Goal: Transaction & Acquisition: Purchase product/service

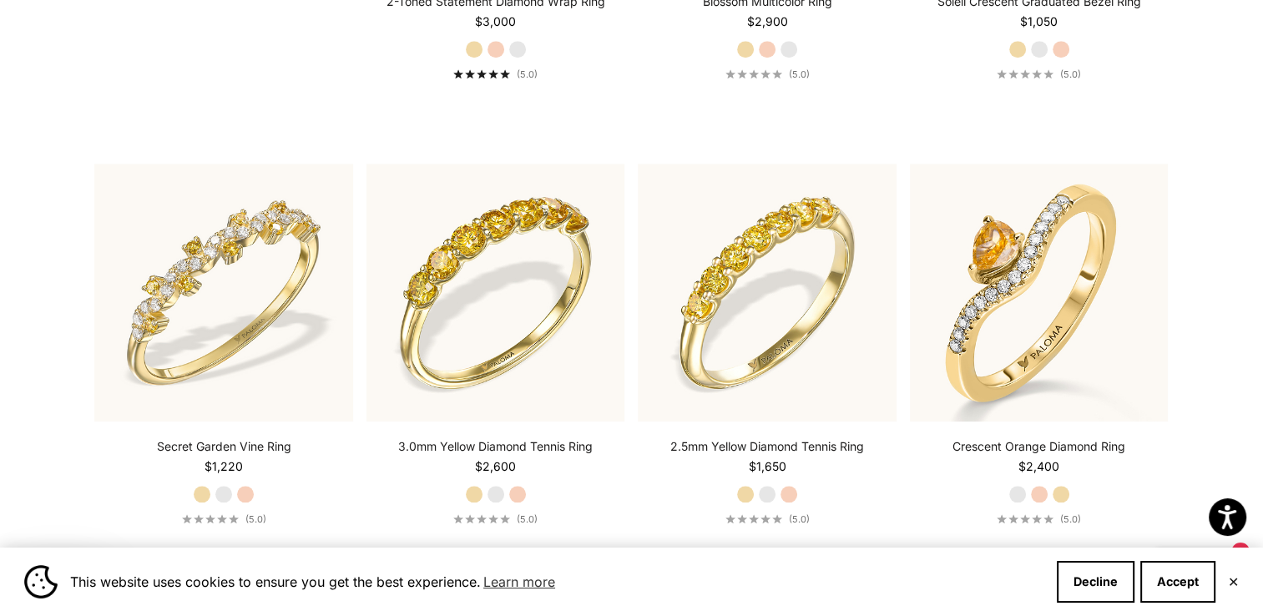
scroll to position [1693, 0]
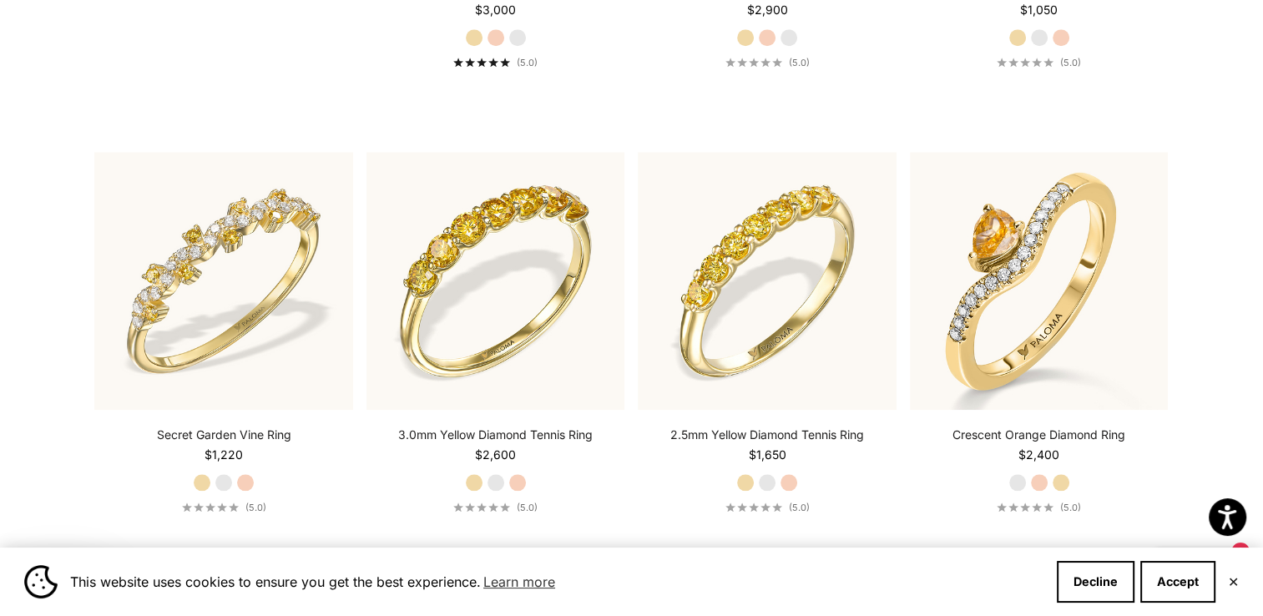
click at [1256, 369] on section "Filter Sort by: Featured Sort by Featured Best selling Alphabetically, A-Z Alph…" at bounding box center [631, 562] width 1263 height 3715
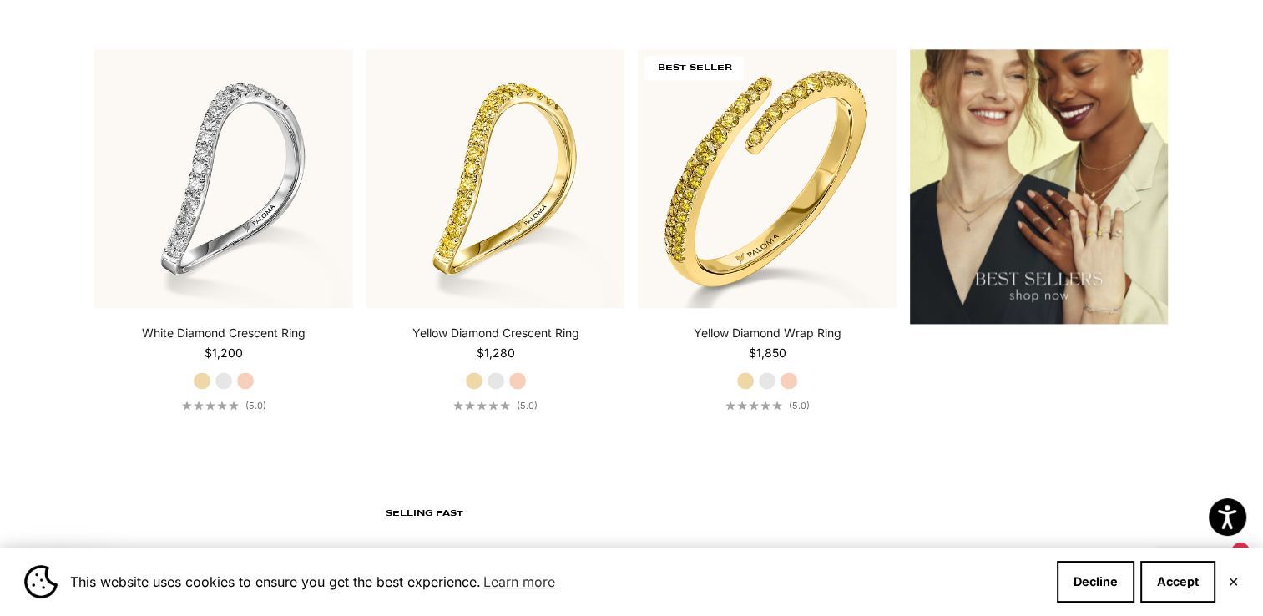
scroll to position [2247, 0]
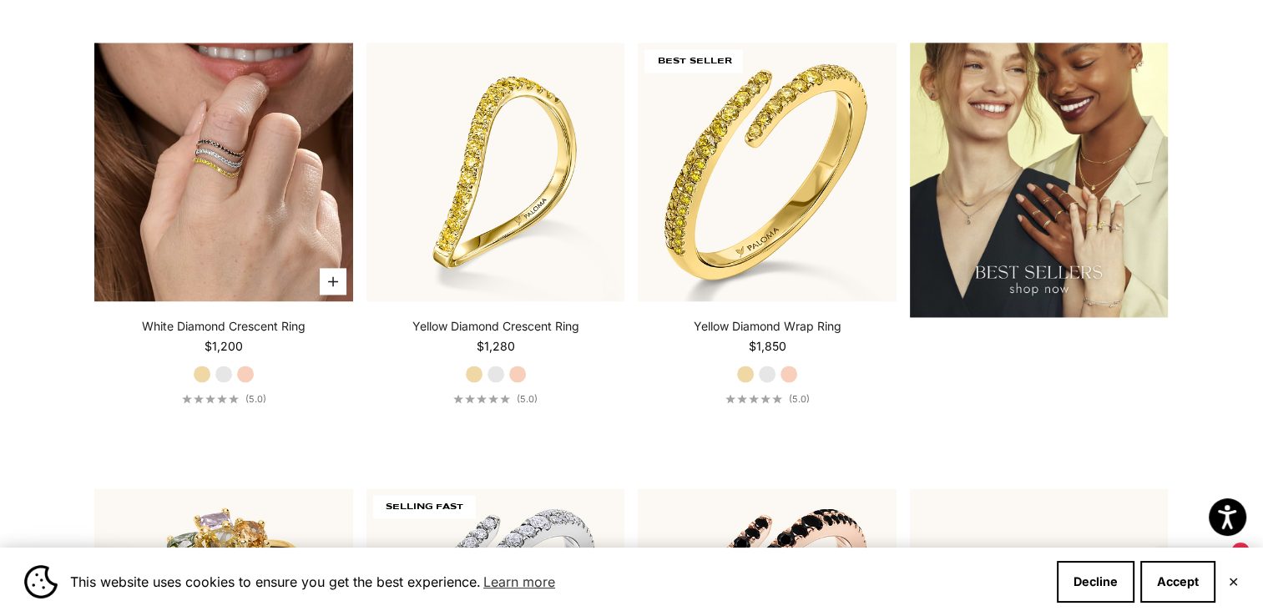
click at [254, 185] on img at bounding box center [223, 172] width 259 height 259
click at [183, 143] on img at bounding box center [223, 172] width 259 height 259
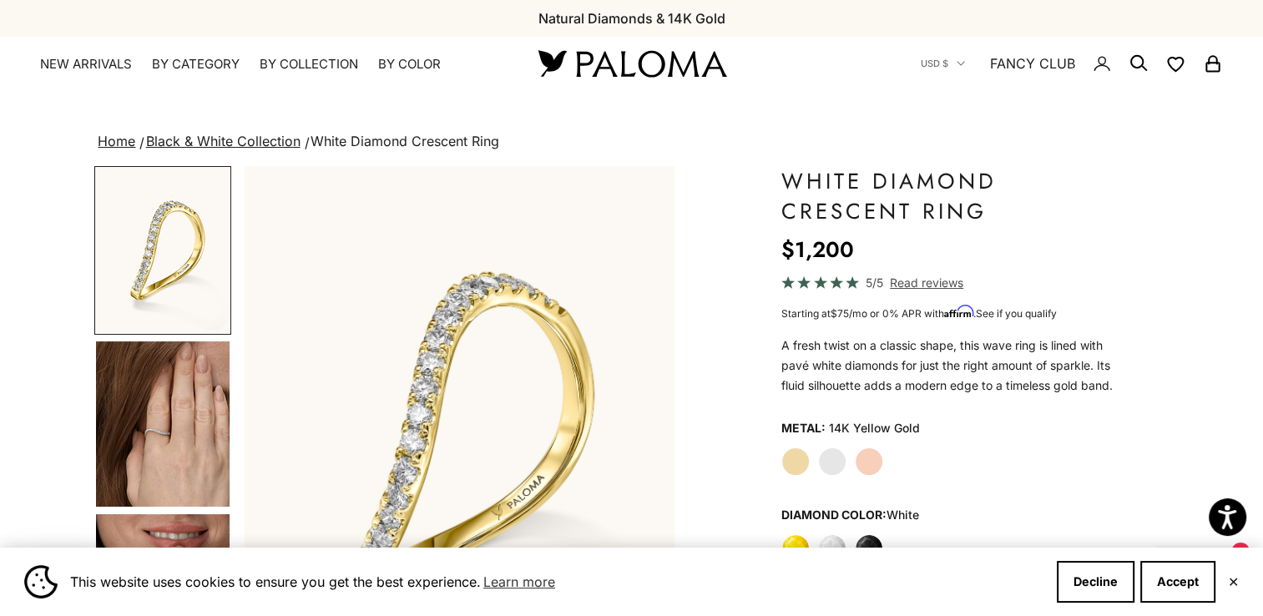
click at [168, 461] on img "Go to item 4" at bounding box center [163, 423] width 134 height 165
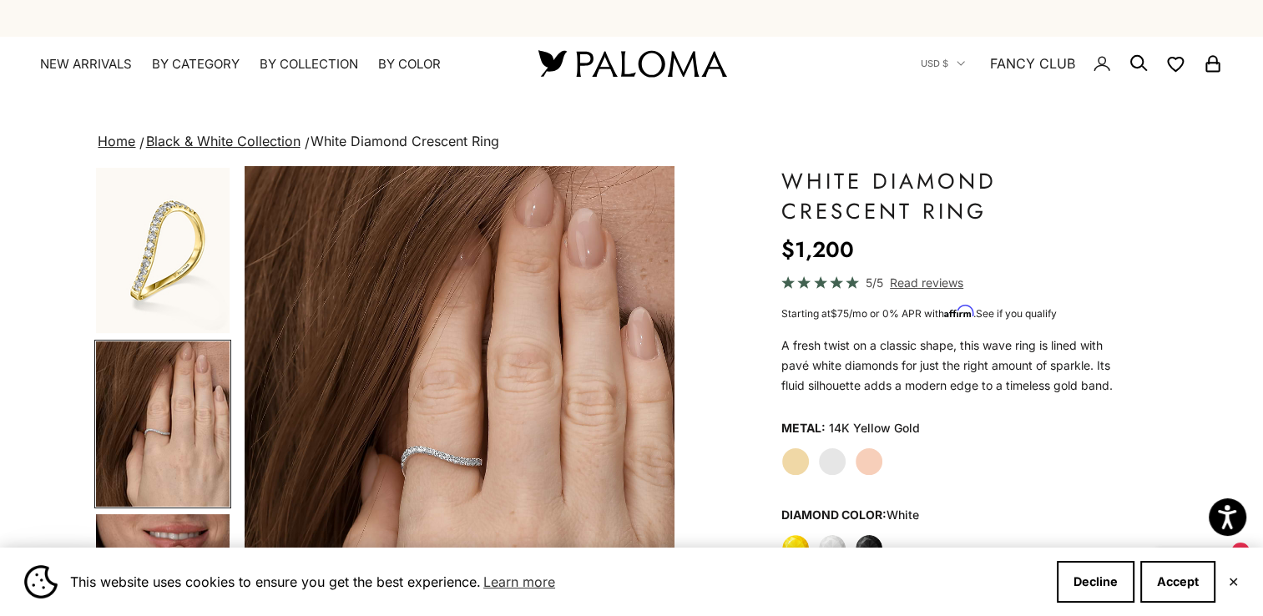
click at [912, 281] on span "Read reviews" at bounding box center [926, 282] width 73 height 19
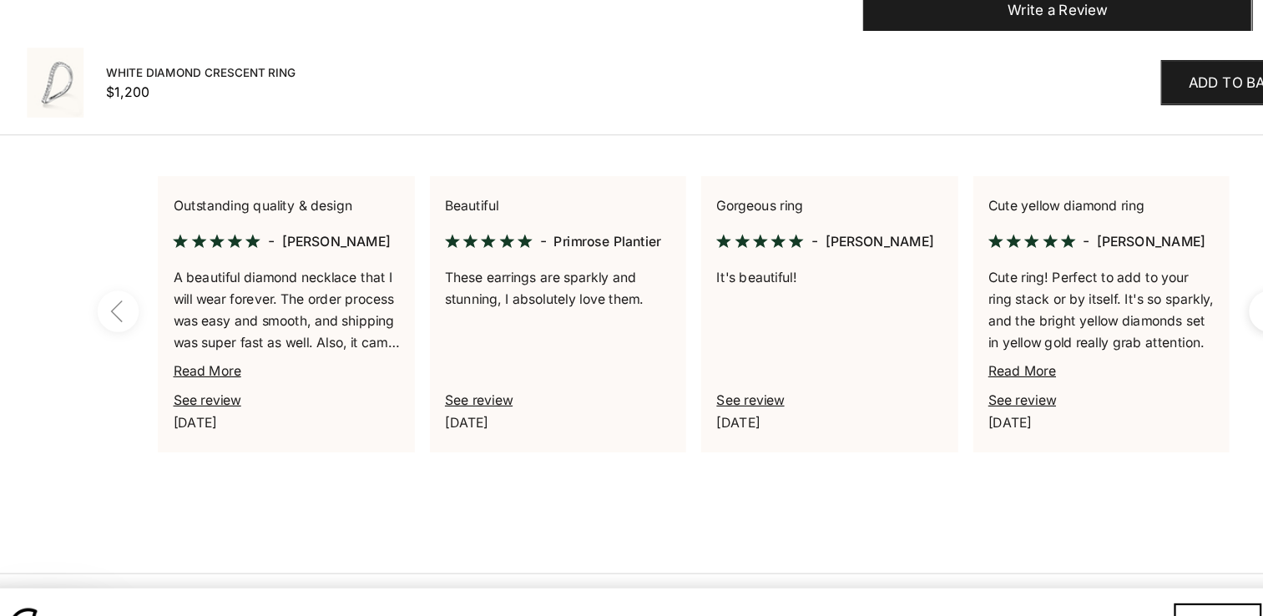
scroll to position [1322, 0]
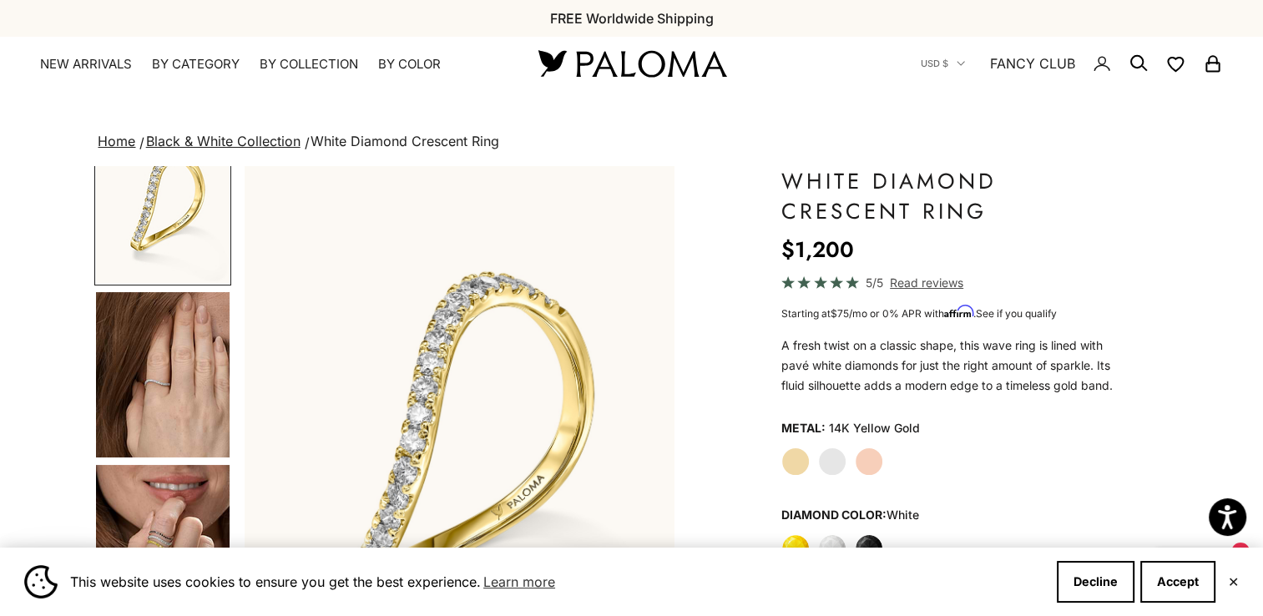
scroll to position [49, 0]
click at [131, 526] on img "Go to item 5" at bounding box center [163, 547] width 134 height 165
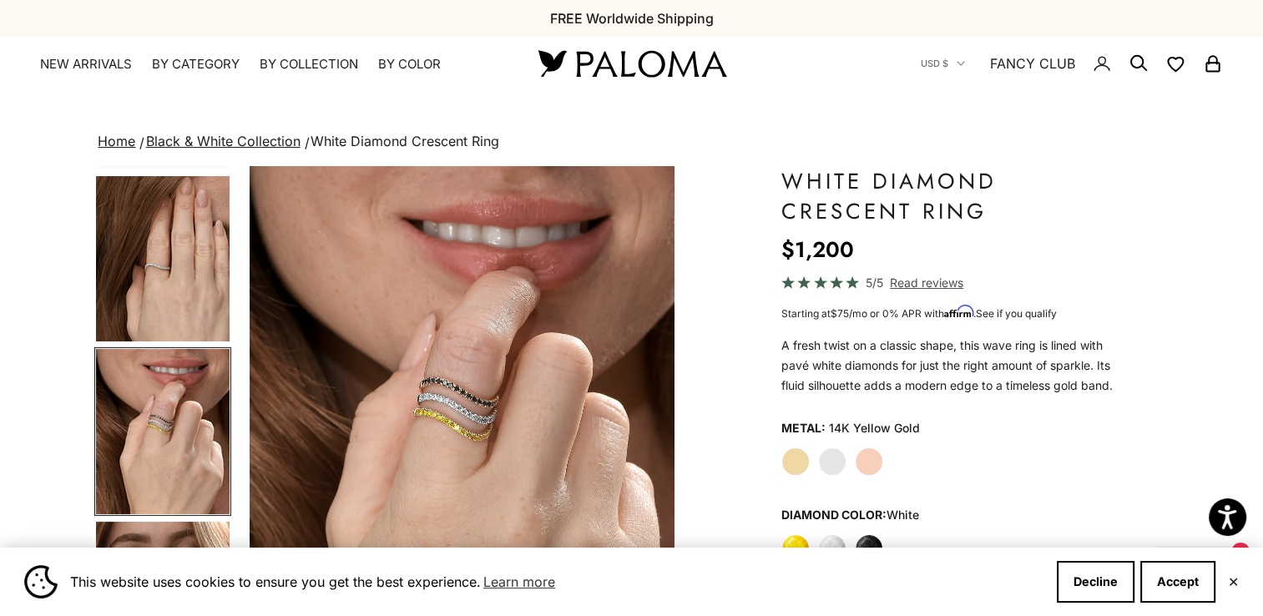
scroll to position [0, 899]
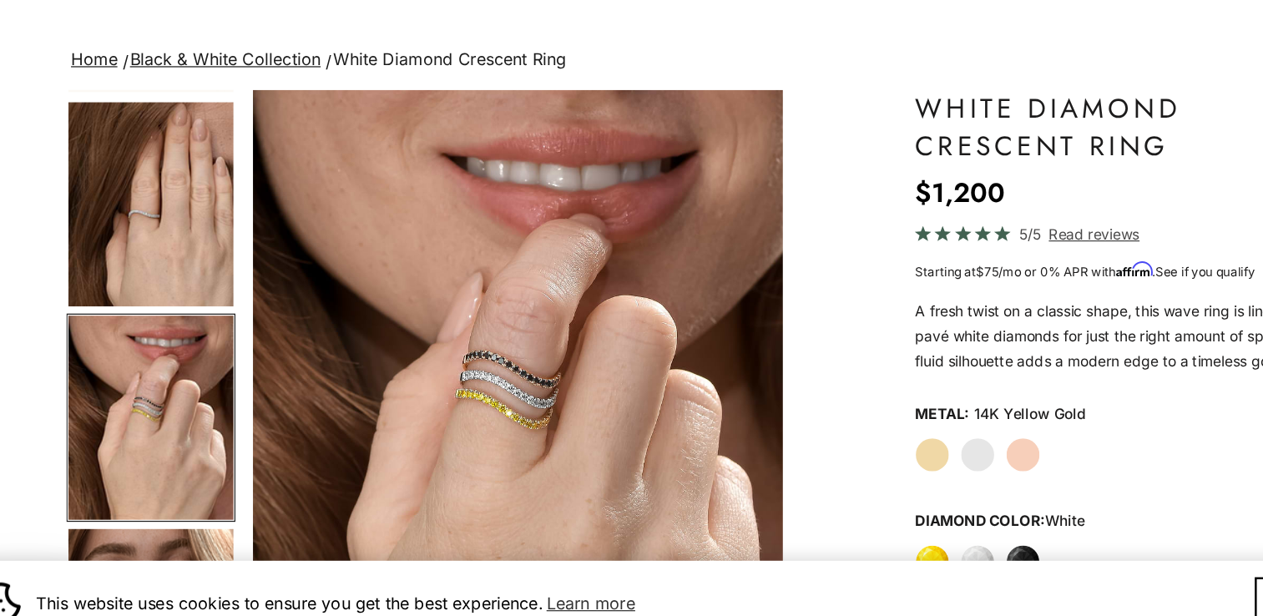
click at [914, 283] on span "Read reviews" at bounding box center [926, 282] width 73 height 19
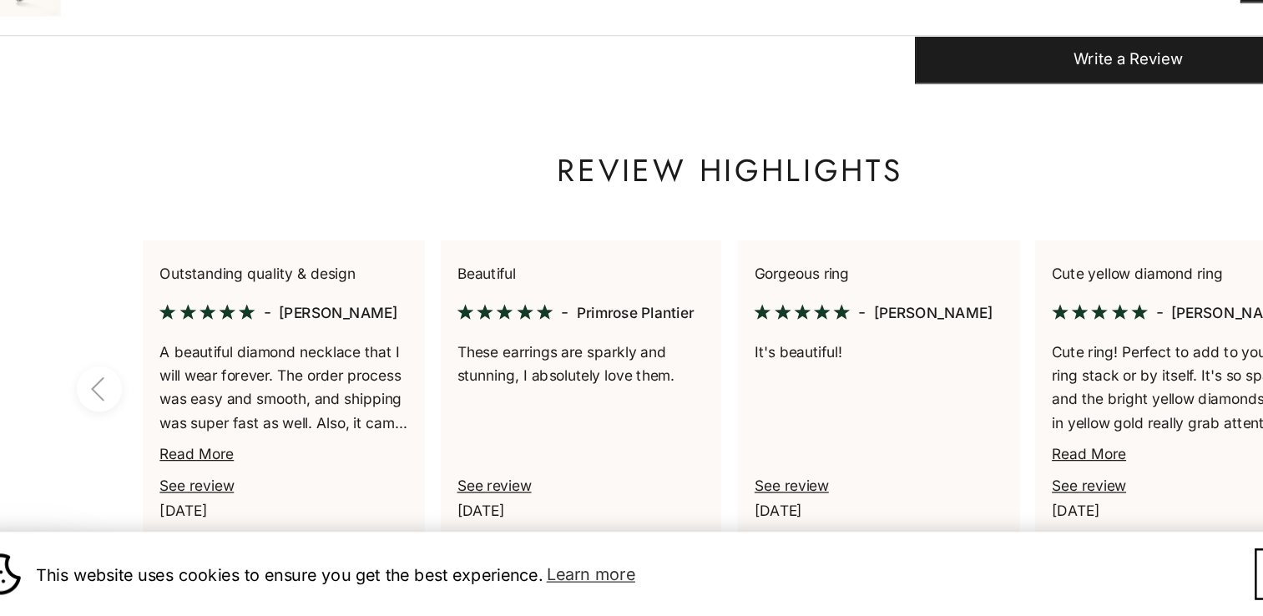
scroll to position [1206, 0]
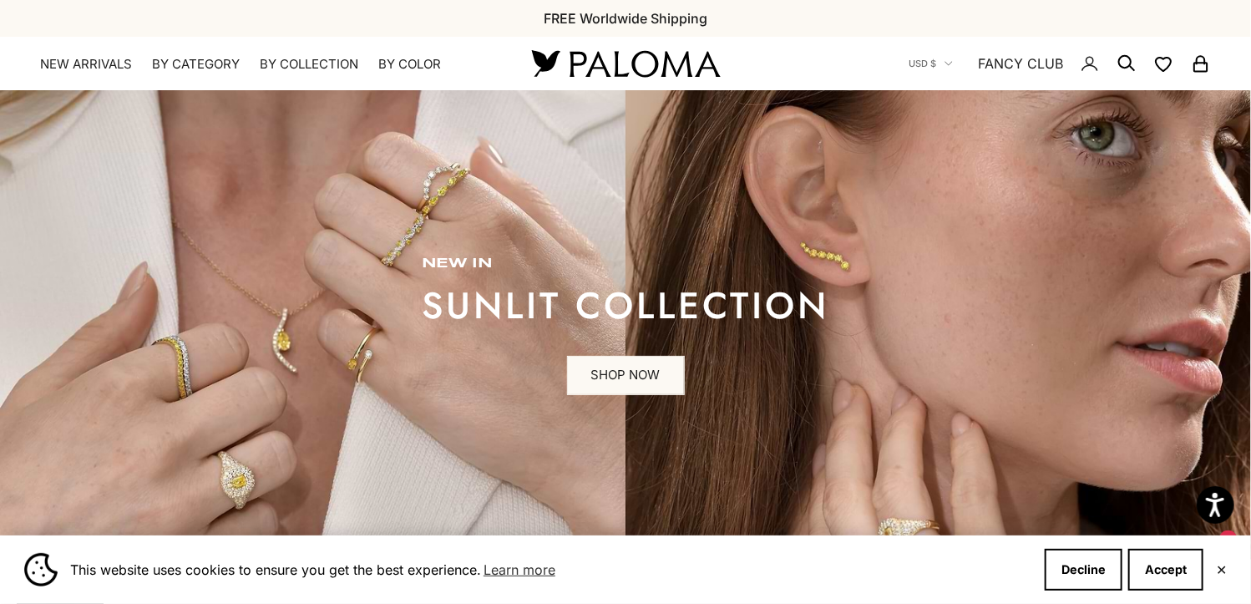
click at [1122, 58] on icon "Secondary navigation" at bounding box center [1126, 63] width 20 height 20
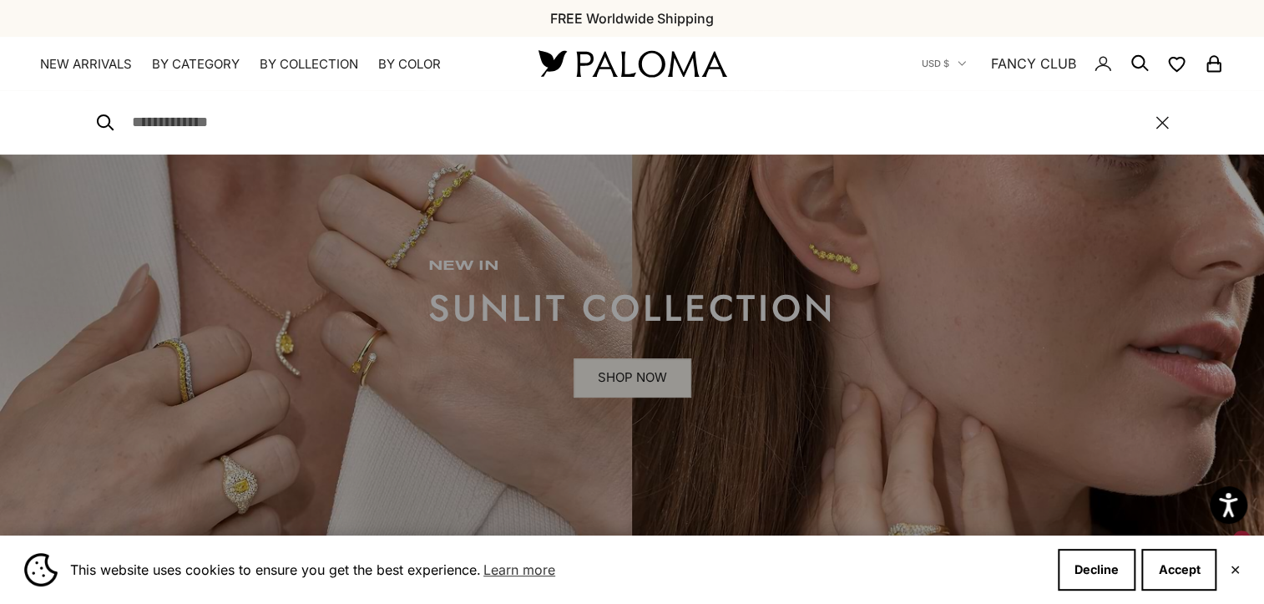
click at [1135, 58] on icon "Secondary navigation" at bounding box center [1140, 63] width 20 height 20
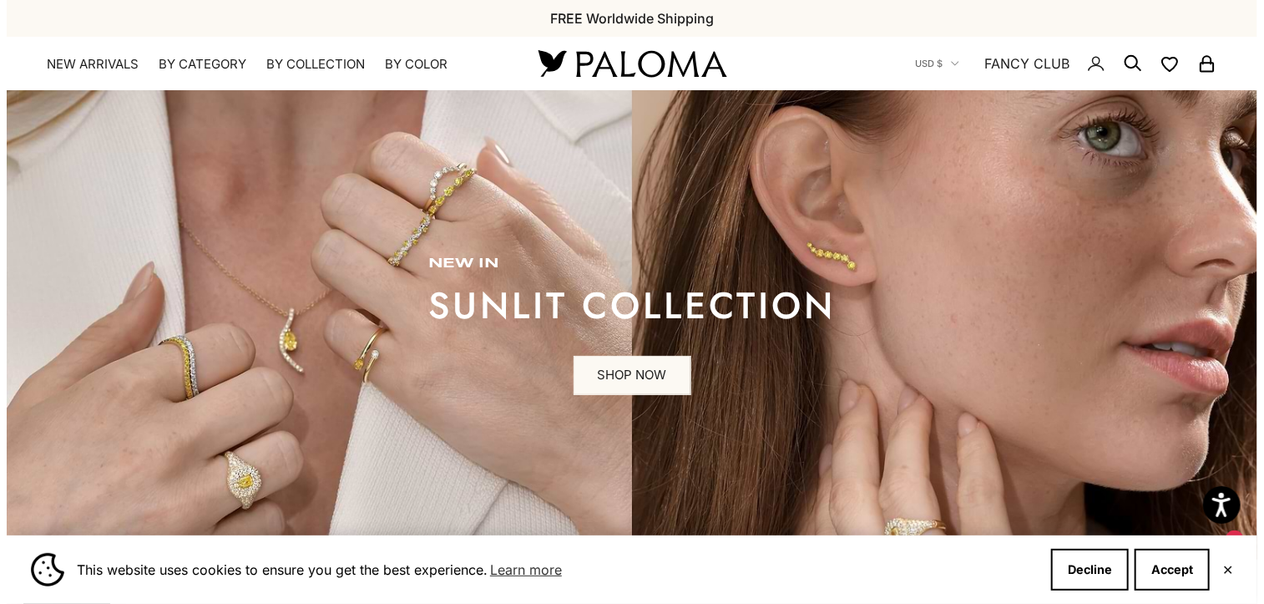
scroll to position [0, 135]
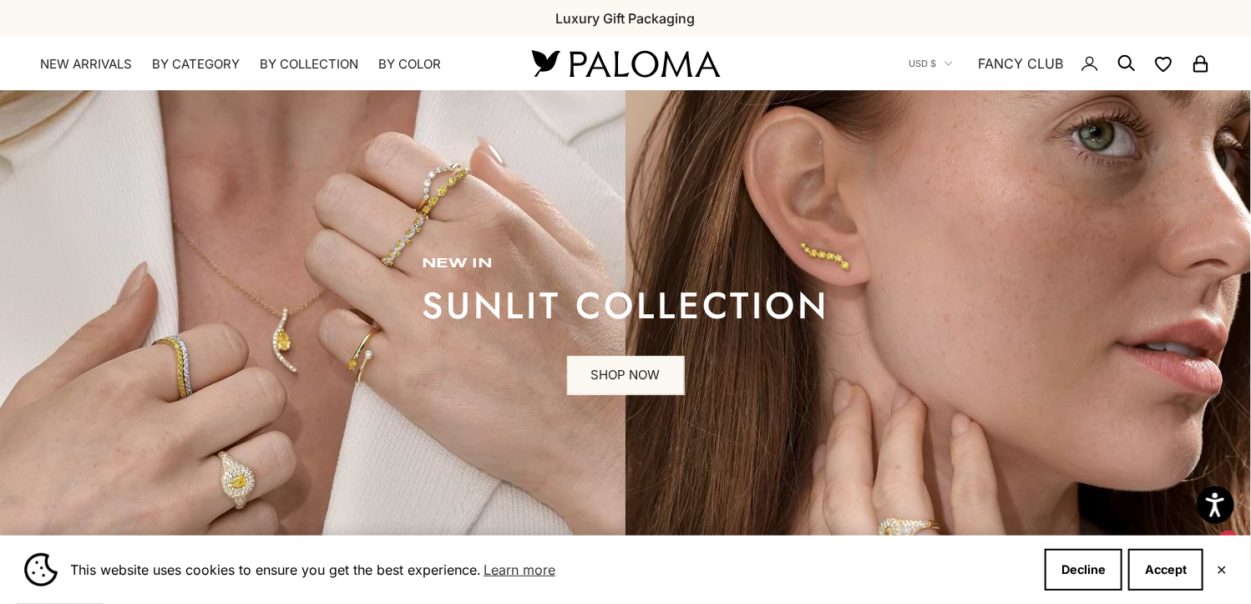
click at [1122, 57] on circle "Secondary navigation" at bounding box center [1124, 61] width 17 height 17
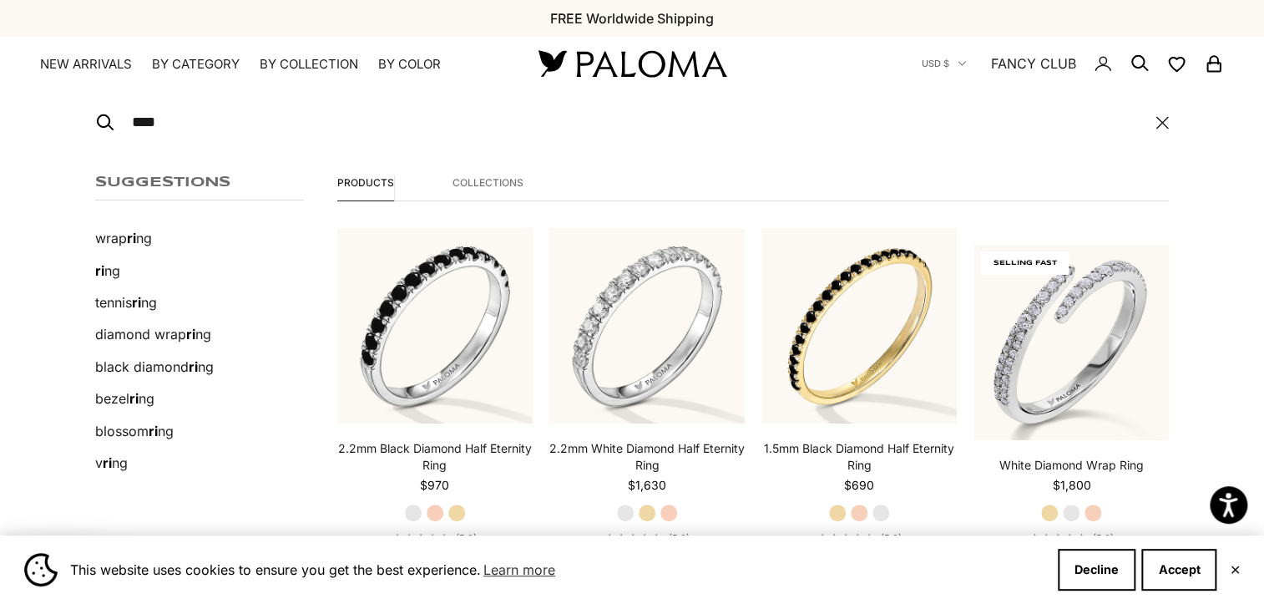
type input "*****"
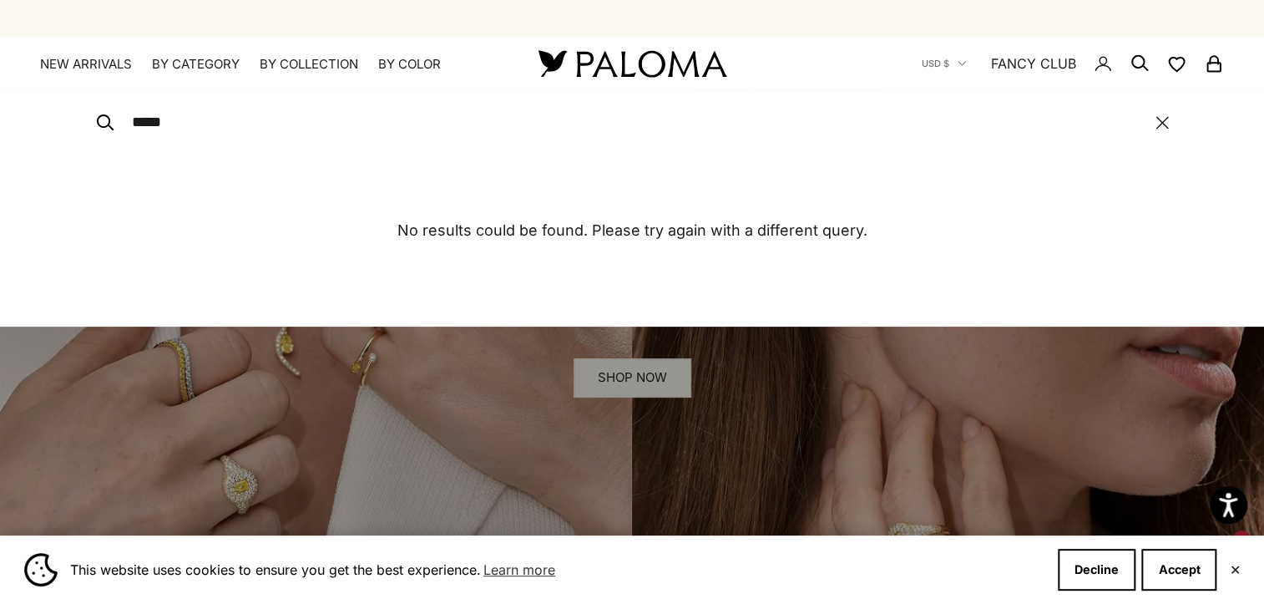
drag, startPoint x: 181, startPoint y: 120, endPoint x: 87, endPoint y: 103, distance: 96.0
click at [87, 103] on div "***** Close No results could be found. Please try again with a different query." at bounding box center [632, 207] width 1264 height 235
type input "*****"
drag, startPoint x: 184, startPoint y: 119, endPoint x: 87, endPoint y: 113, distance: 97.1
click at [87, 113] on div "***** Close No results could be found. Please try again with a different query." at bounding box center [632, 207] width 1264 height 235
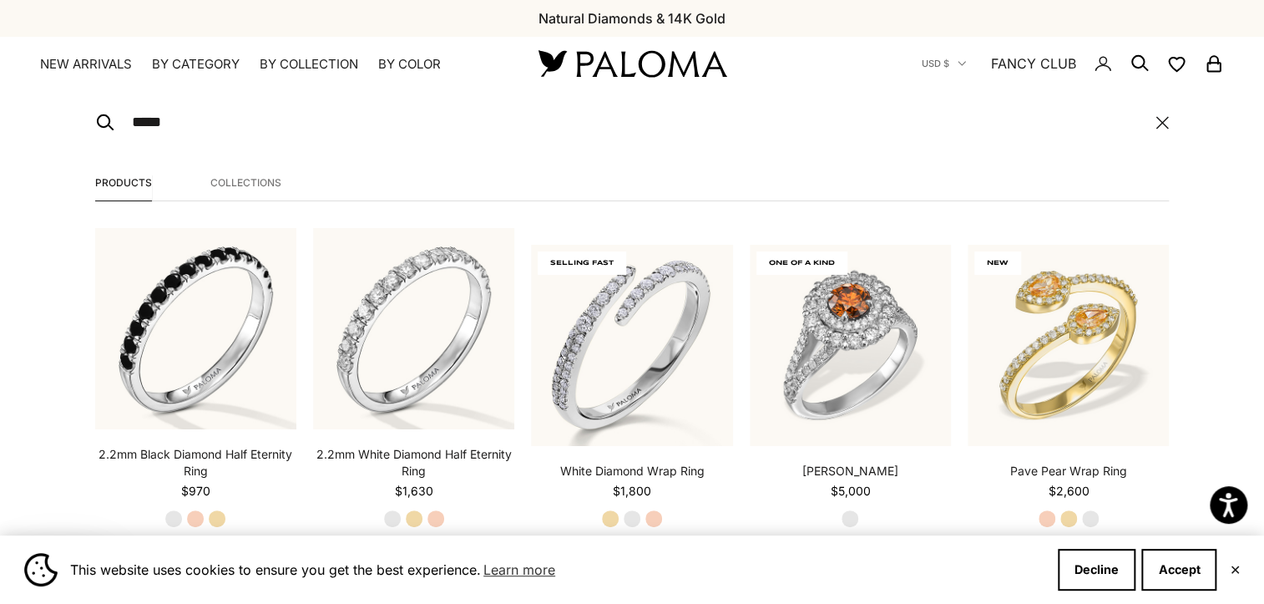
type input "*****"
click at [563, 589] on button "View all results" at bounding box center [632, 609] width 139 height 40
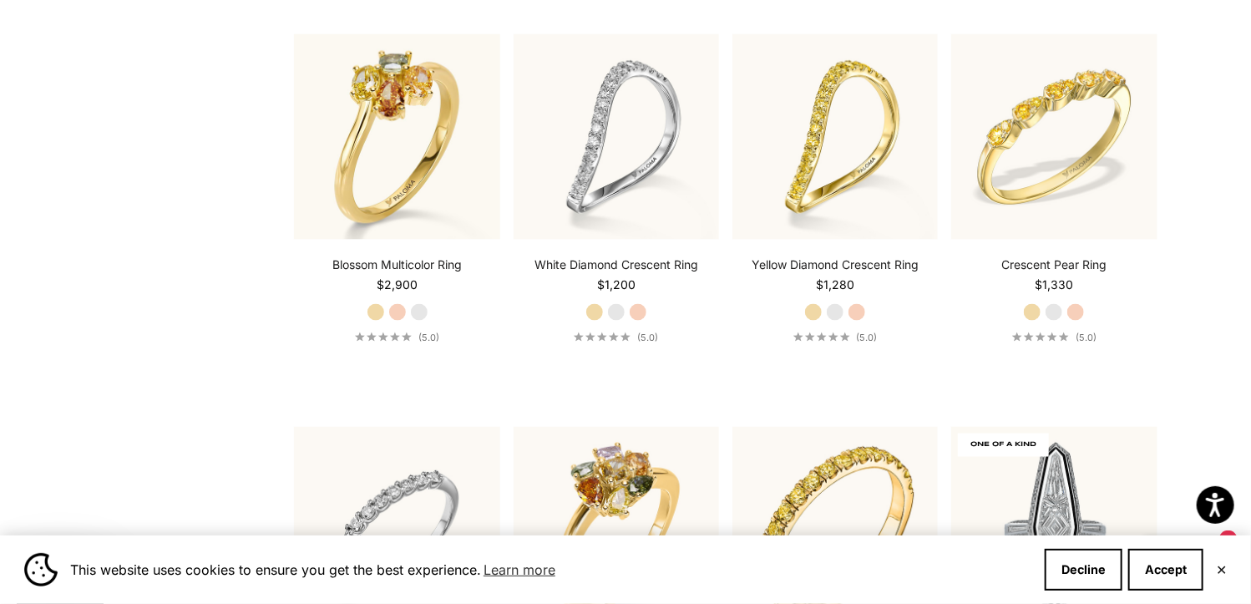
scroll to position [1145, 0]
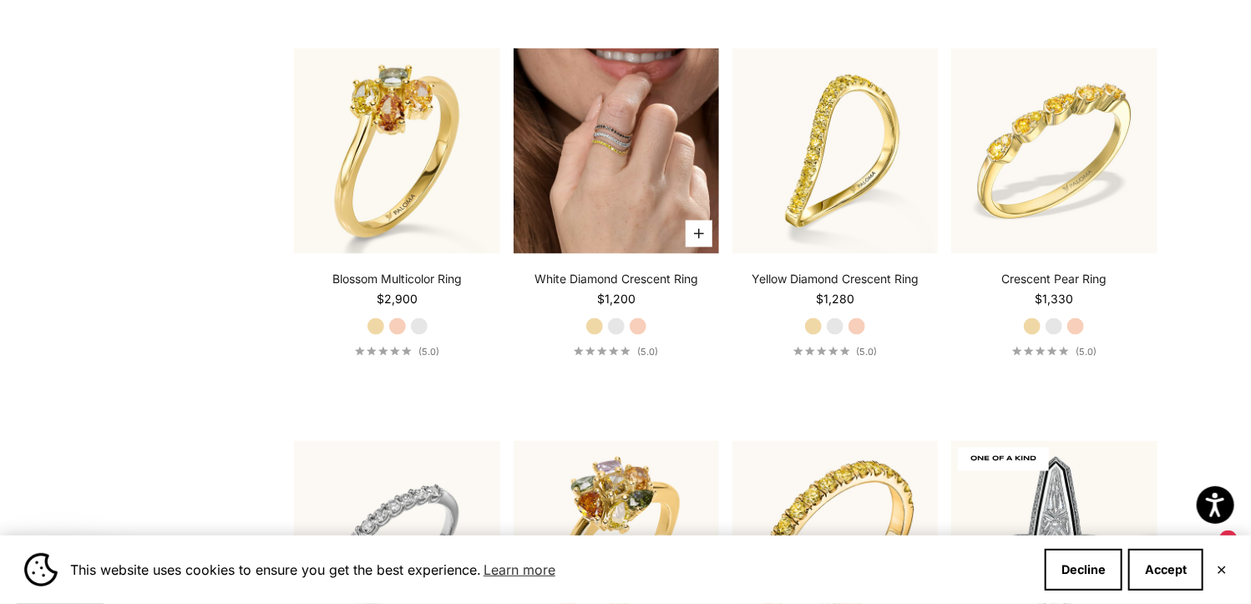
click at [650, 139] on img at bounding box center [615, 150] width 205 height 205
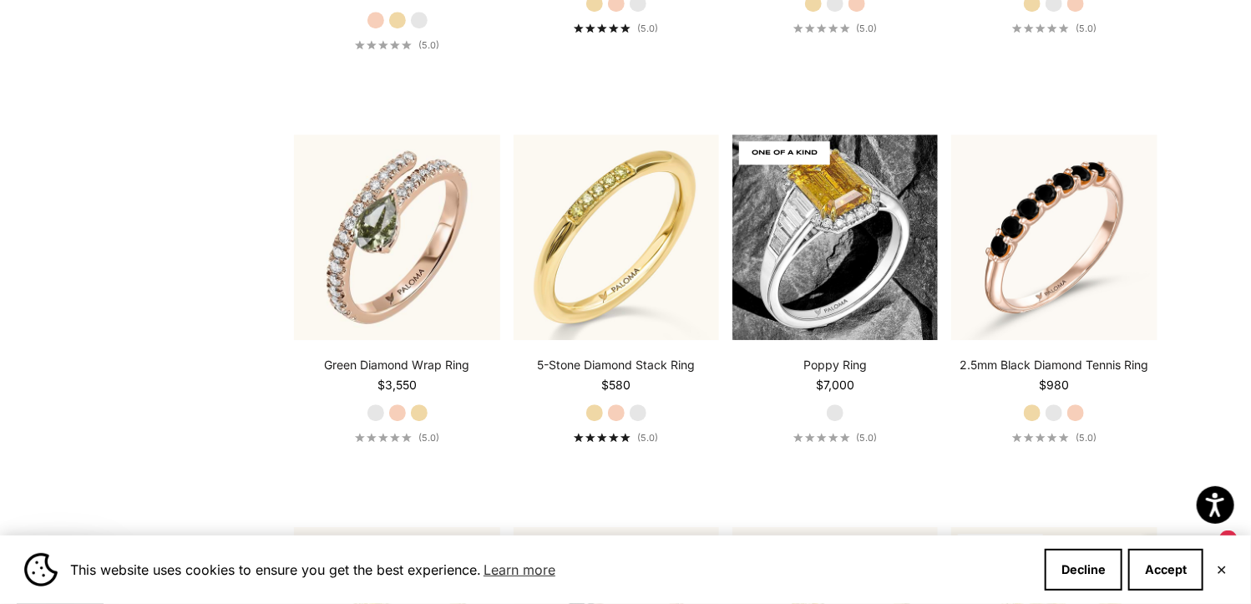
scroll to position [2305, 0]
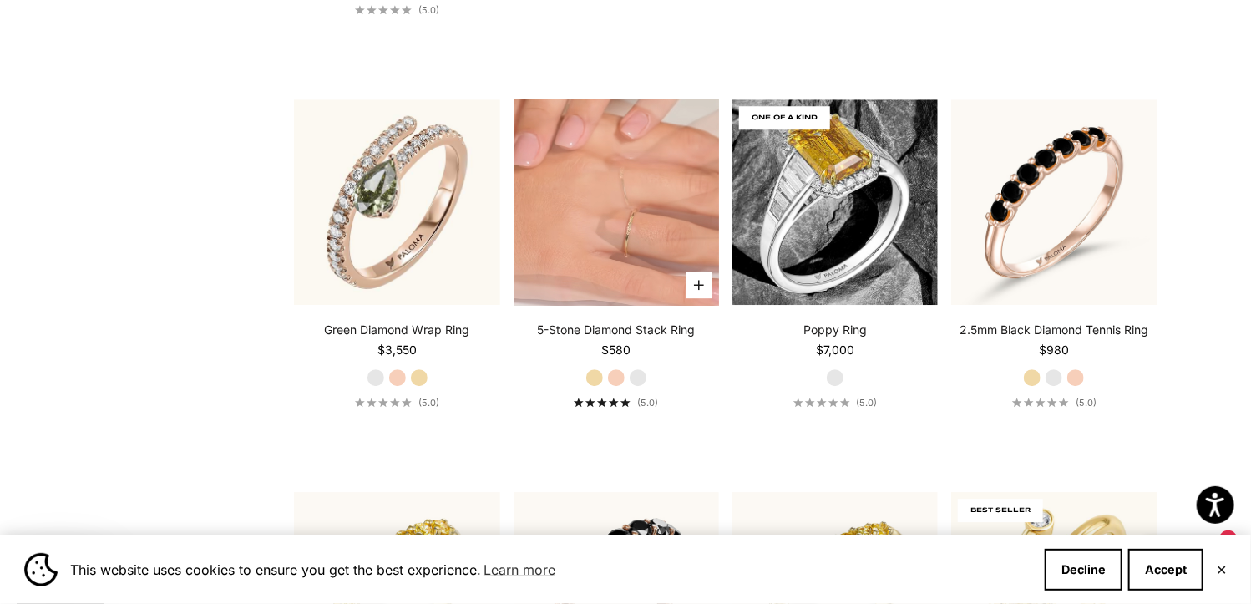
click at [645, 200] on video "#YellowGold\a#RoseGold\a#WhiteGold" at bounding box center [615, 201] width 205 height 205
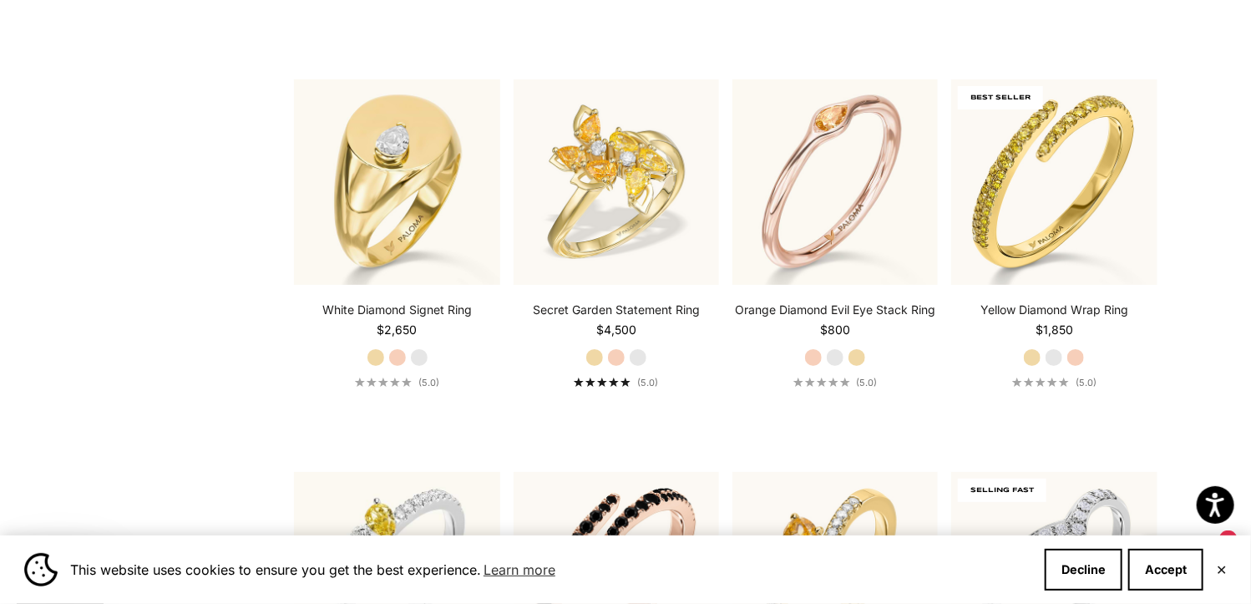
scroll to position [3134, 0]
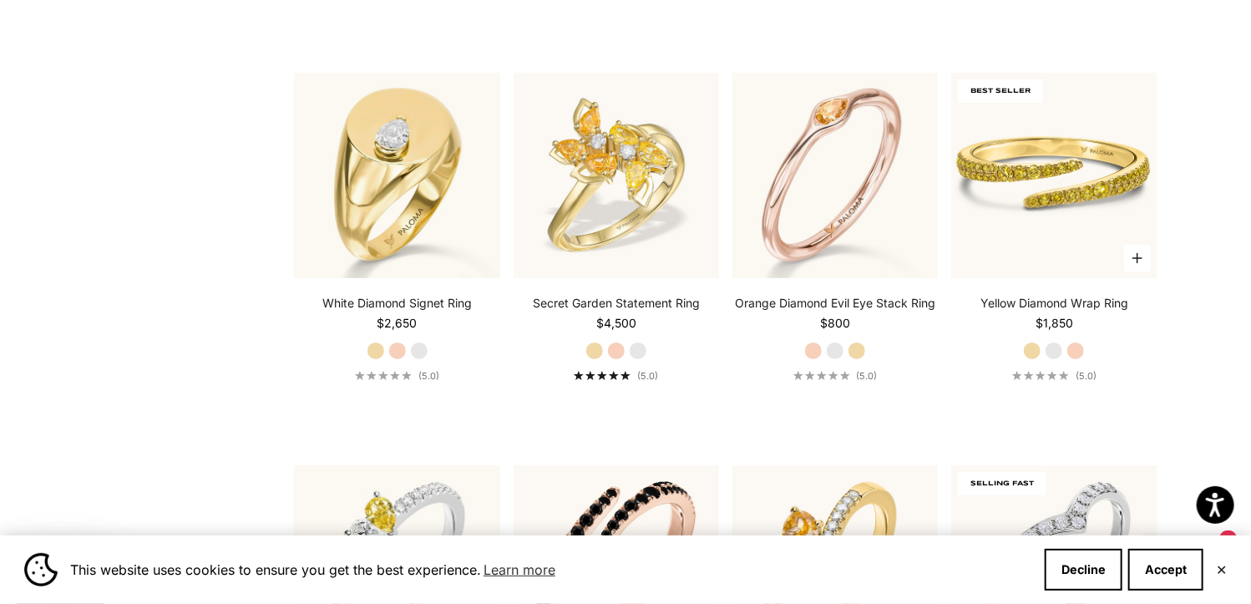
click at [1047, 164] on img at bounding box center [1053, 175] width 205 height 205
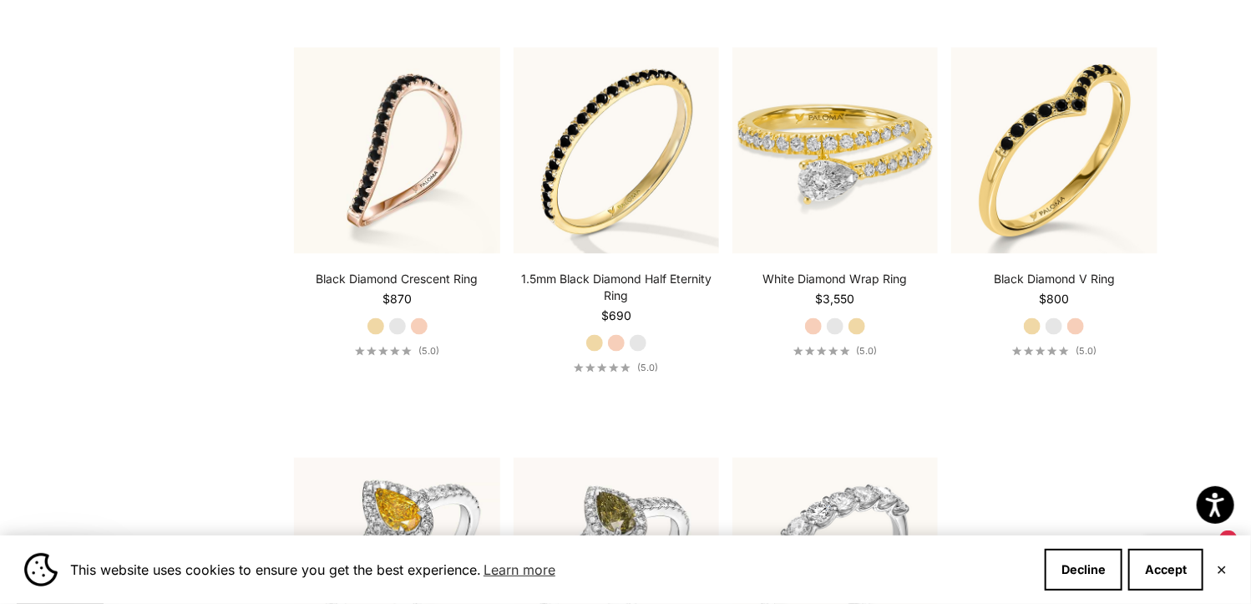
scroll to position [4367, 0]
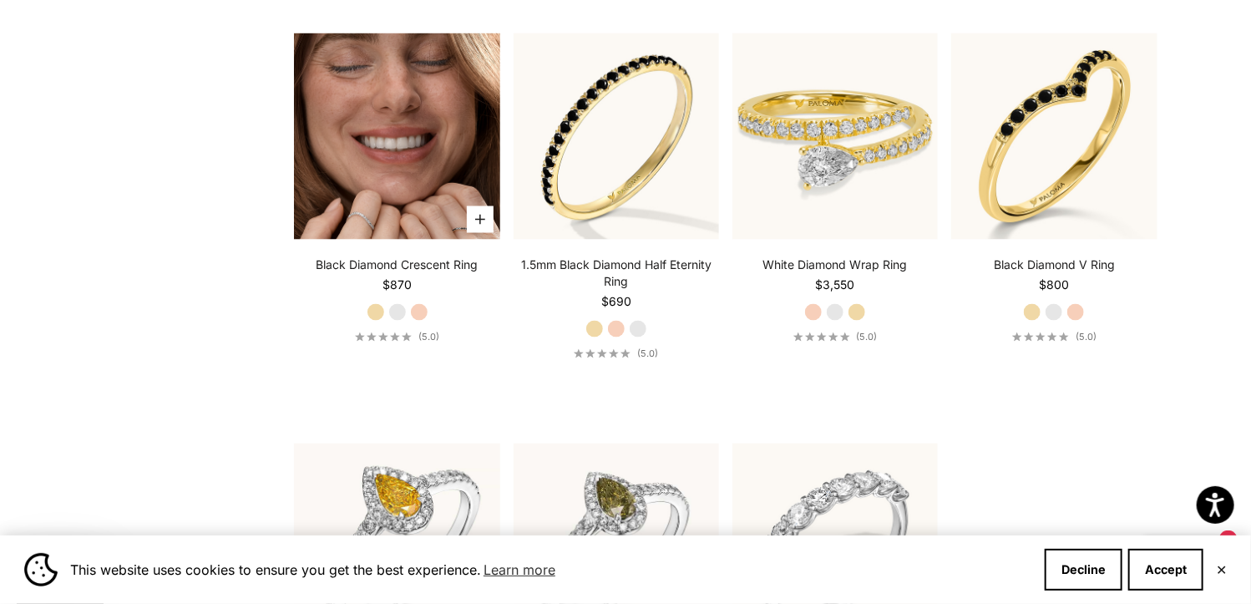
click at [414, 180] on img at bounding box center [396, 135] width 205 height 205
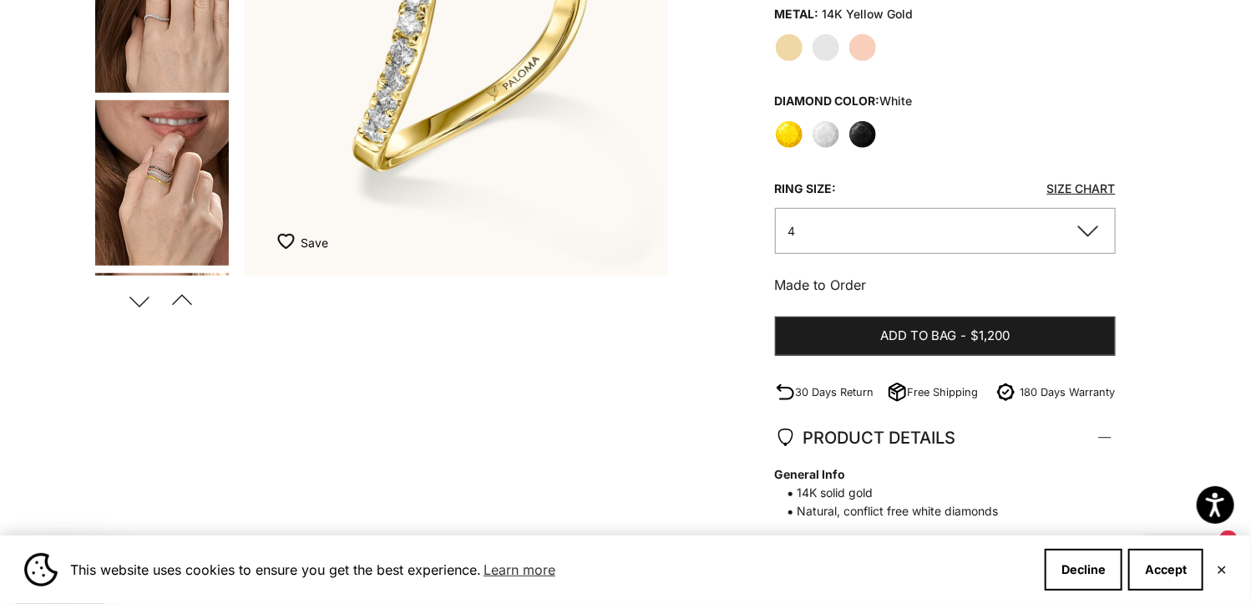
scroll to position [432, 0]
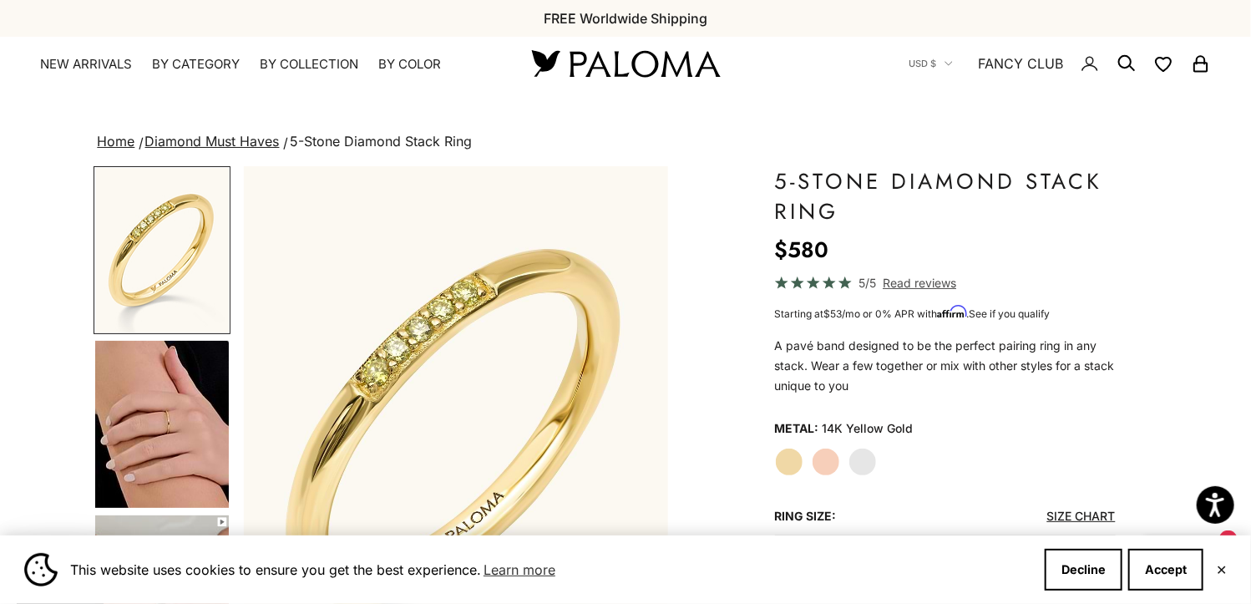
click at [145, 430] on img "Go to item 4" at bounding box center [162, 424] width 134 height 167
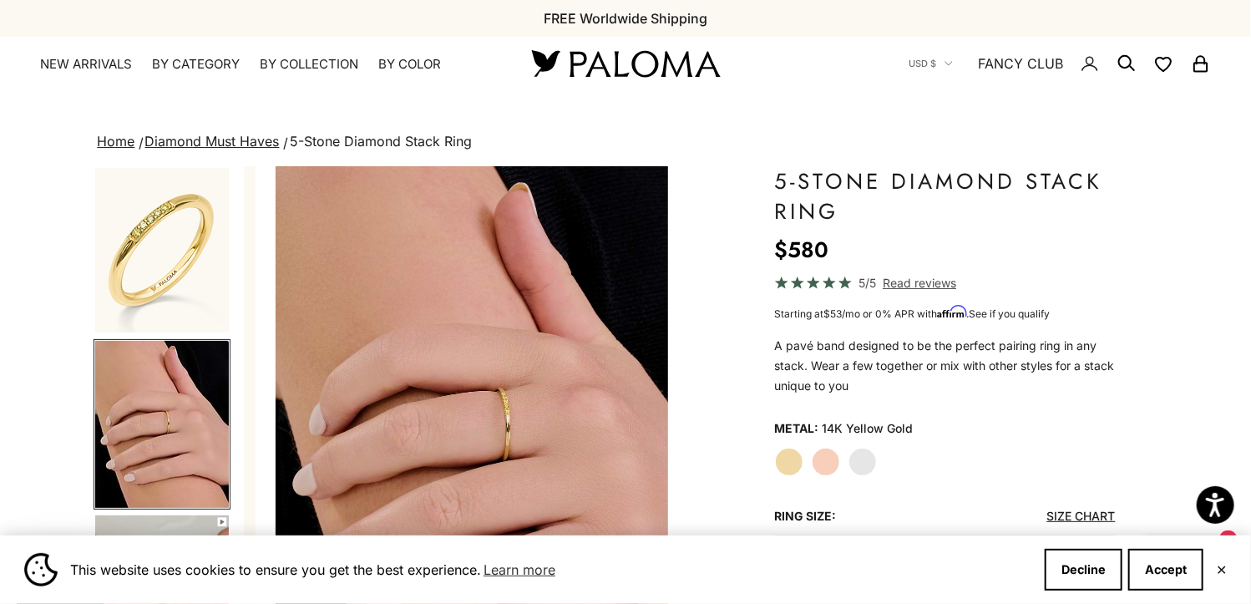
scroll to position [0, 443]
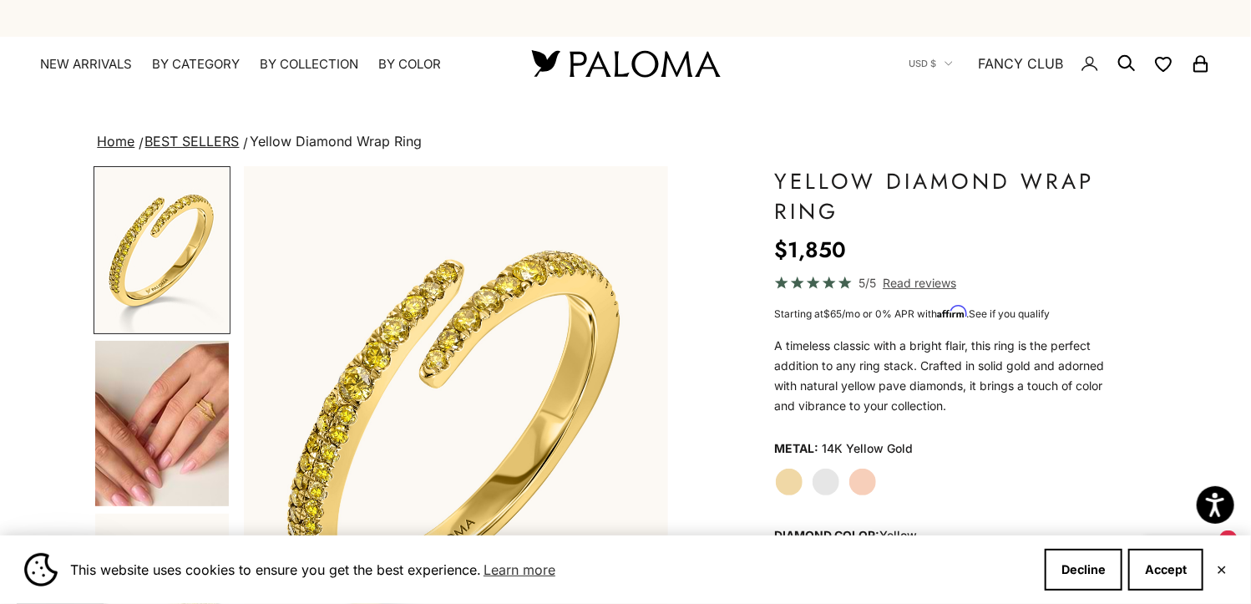
click at [153, 427] on img "Go to item 4" at bounding box center [162, 423] width 134 height 165
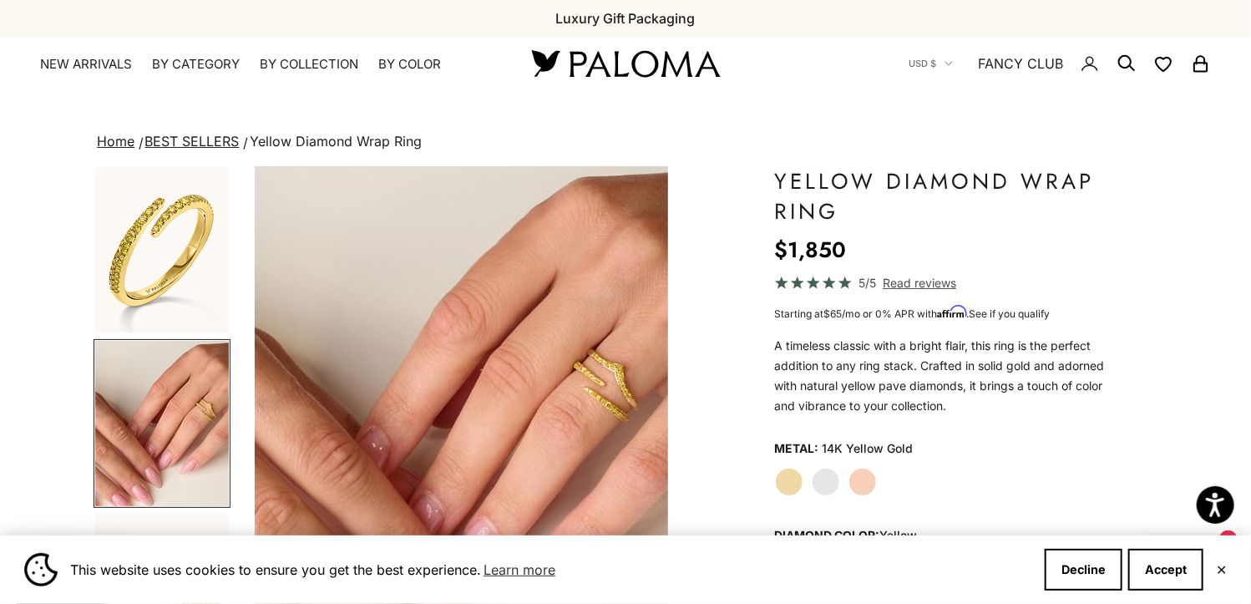
scroll to position [0, 443]
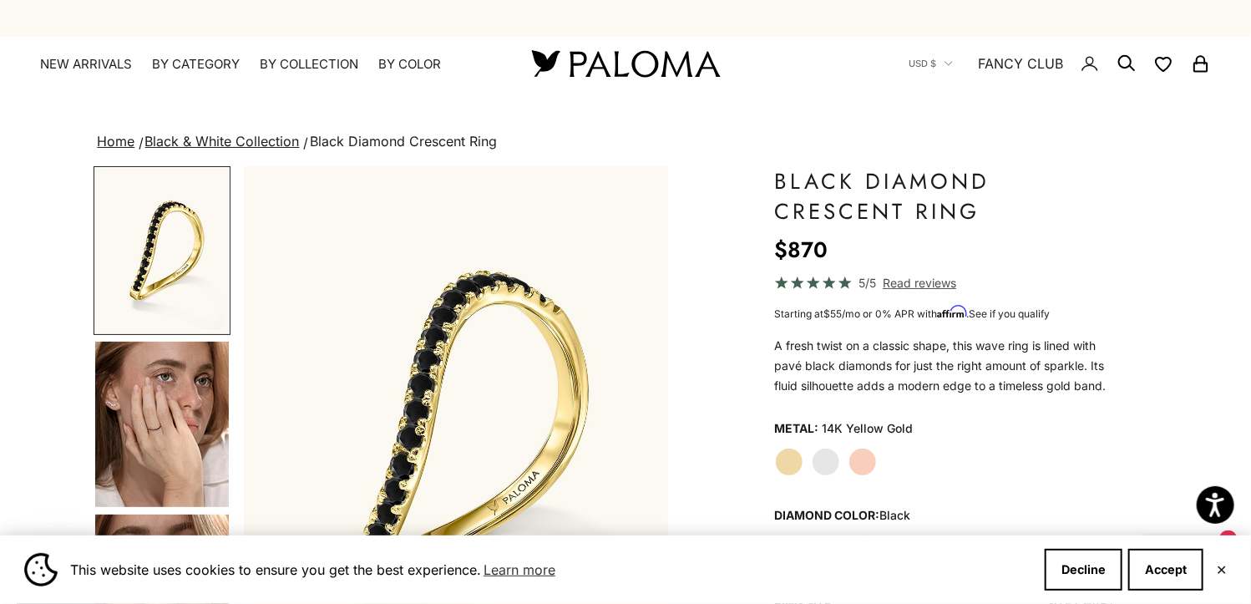
click at [821, 460] on label "White Gold" at bounding box center [825, 461] width 28 height 28
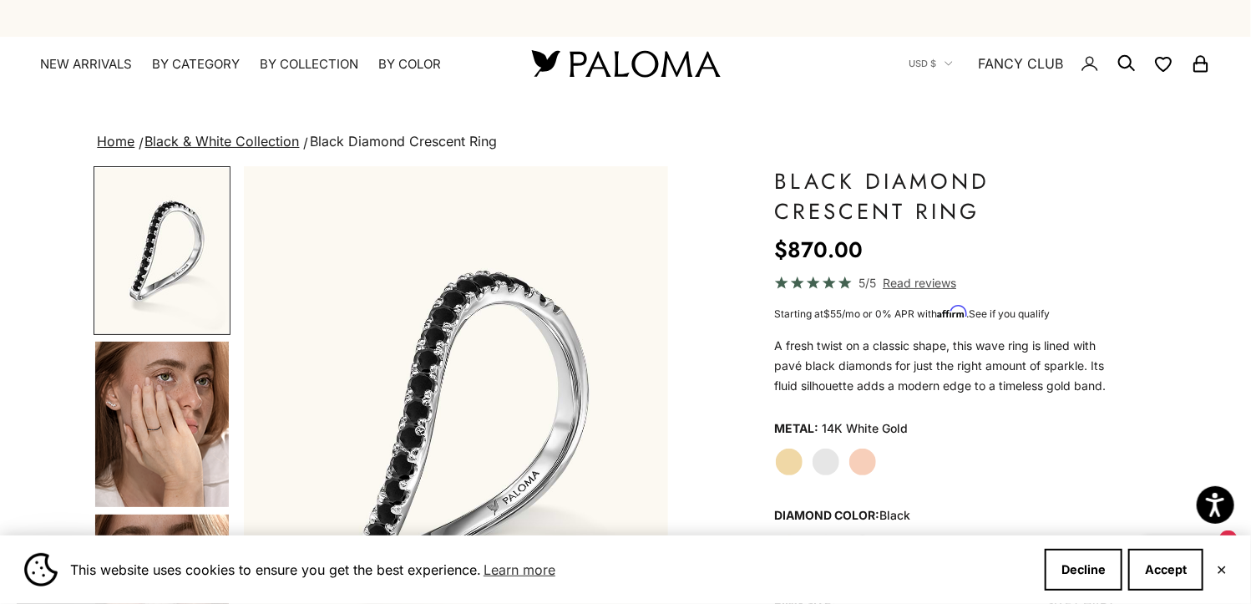
click at [857, 459] on label "Rose Gold" at bounding box center [862, 461] width 28 height 28
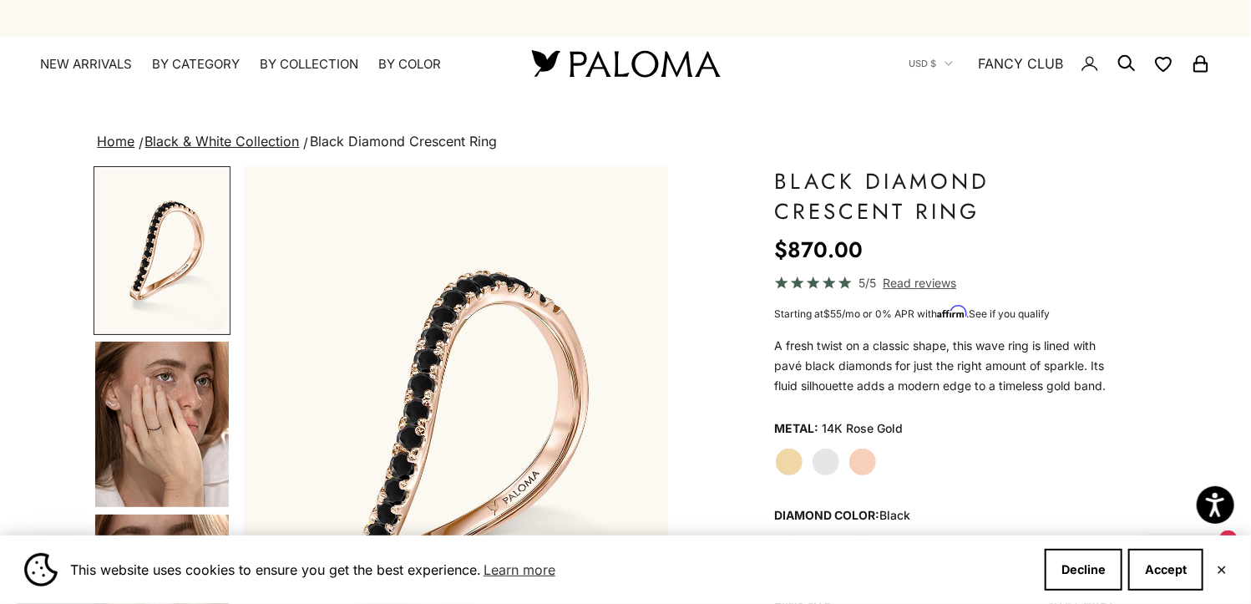
click at [788, 462] on label "Yellow Gold" at bounding box center [789, 461] width 28 height 28
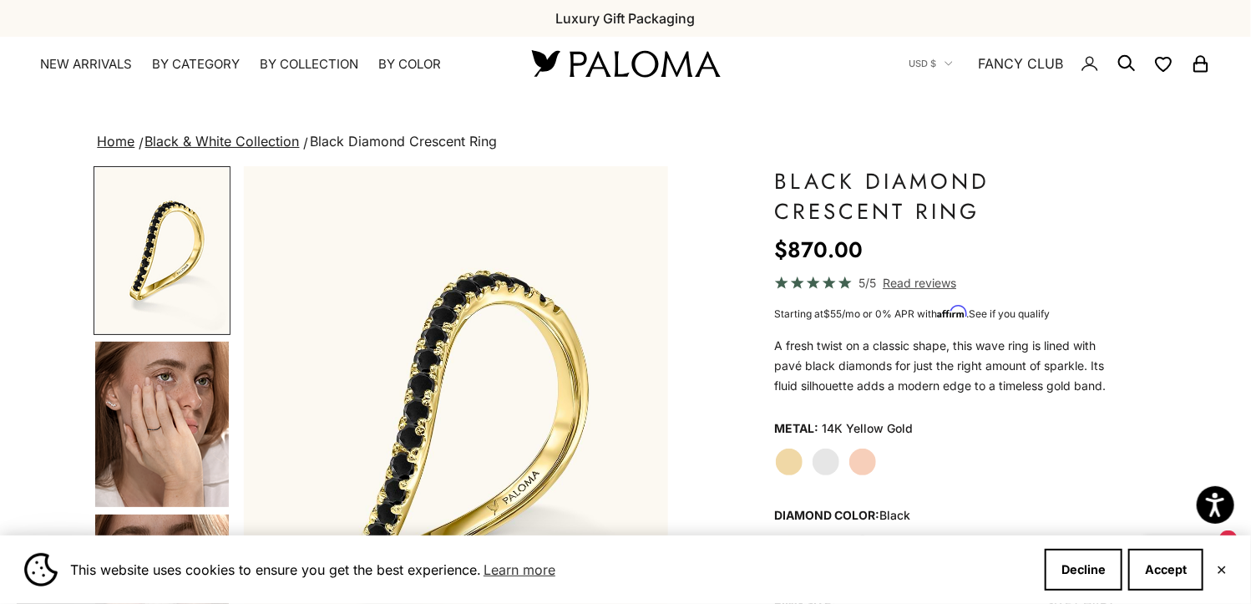
click at [134, 443] on img "Go to item 4" at bounding box center [162, 423] width 134 height 165
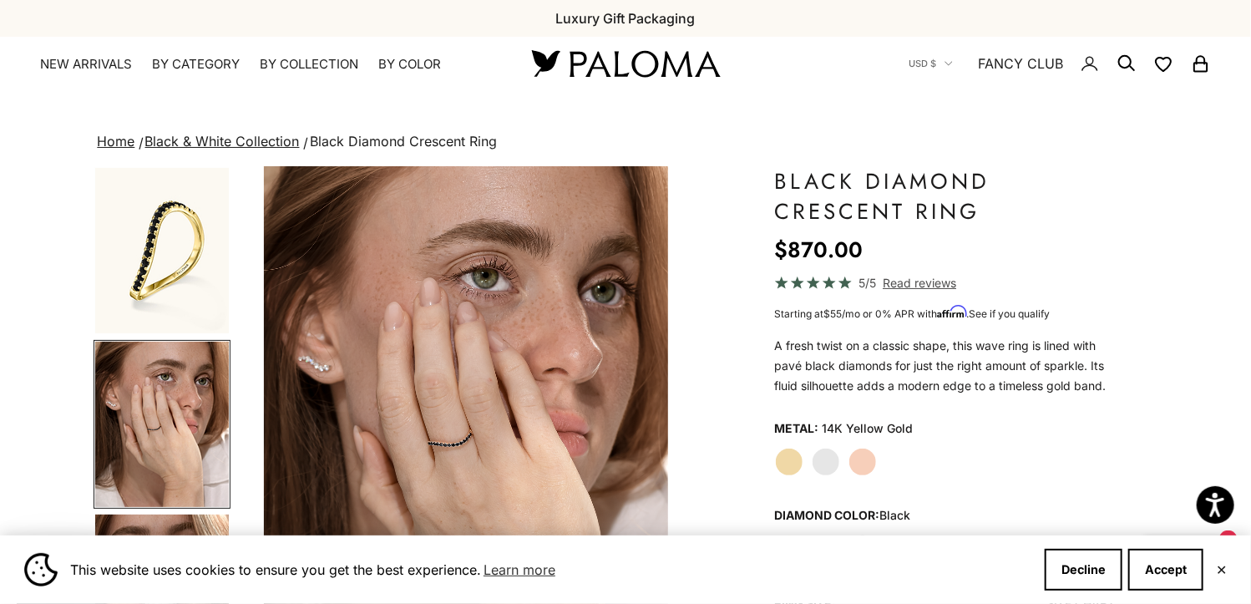
scroll to position [0, 443]
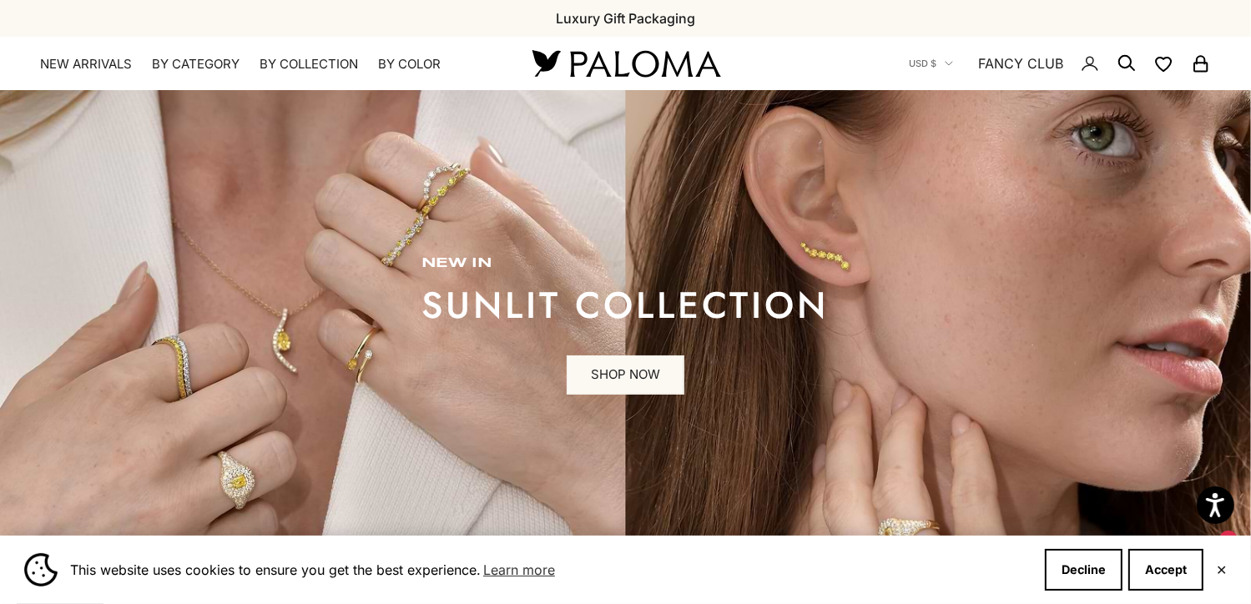
click at [1123, 68] on icon "Secondary navigation" at bounding box center [1127, 63] width 20 height 20
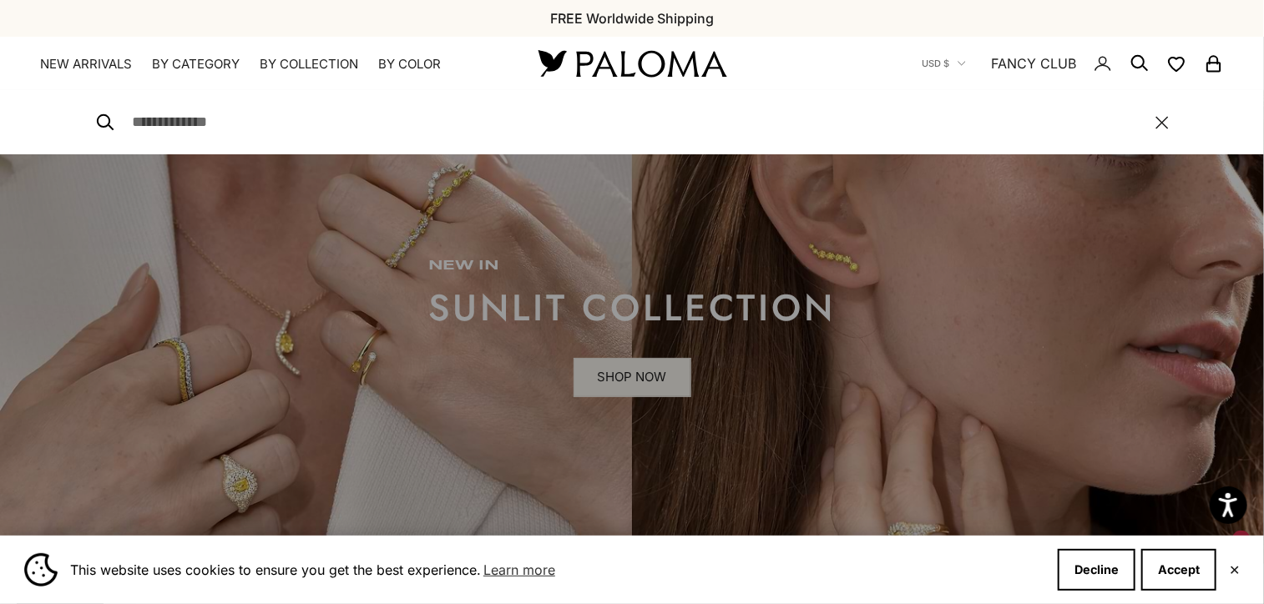
click at [717, 255] on div at bounding box center [632, 339] width 1264 height 604
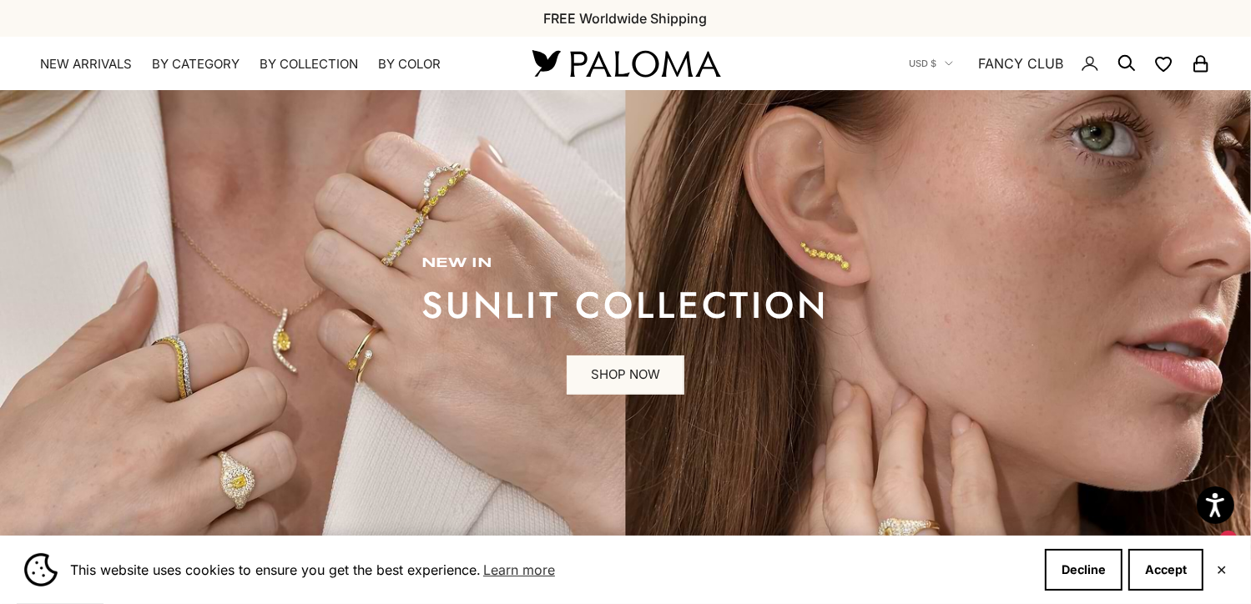
click at [1123, 61] on icon "Secondary navigation" at bounding box center [1127, 63] width 20 height 20
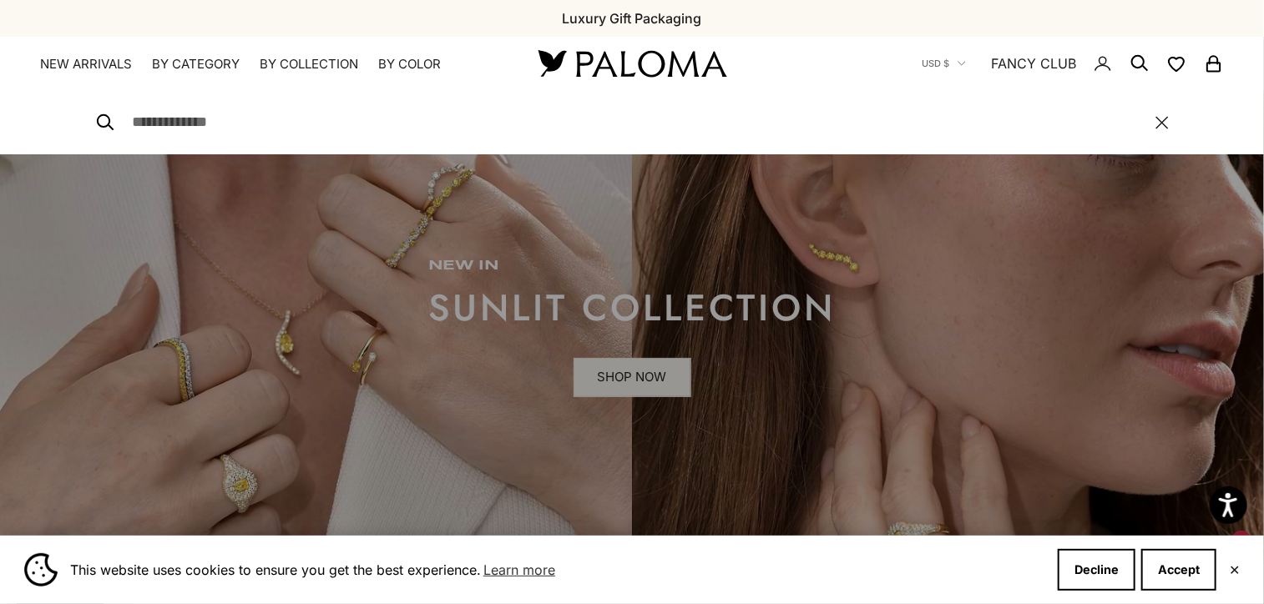
click at [1114, 69] on nav "USD $ Country Afghanistan (AFN ؋) Åland Islands (EUR €) Albania (ALL L) Algeria…" at bounding box center [1073, 63] width 302 height 53
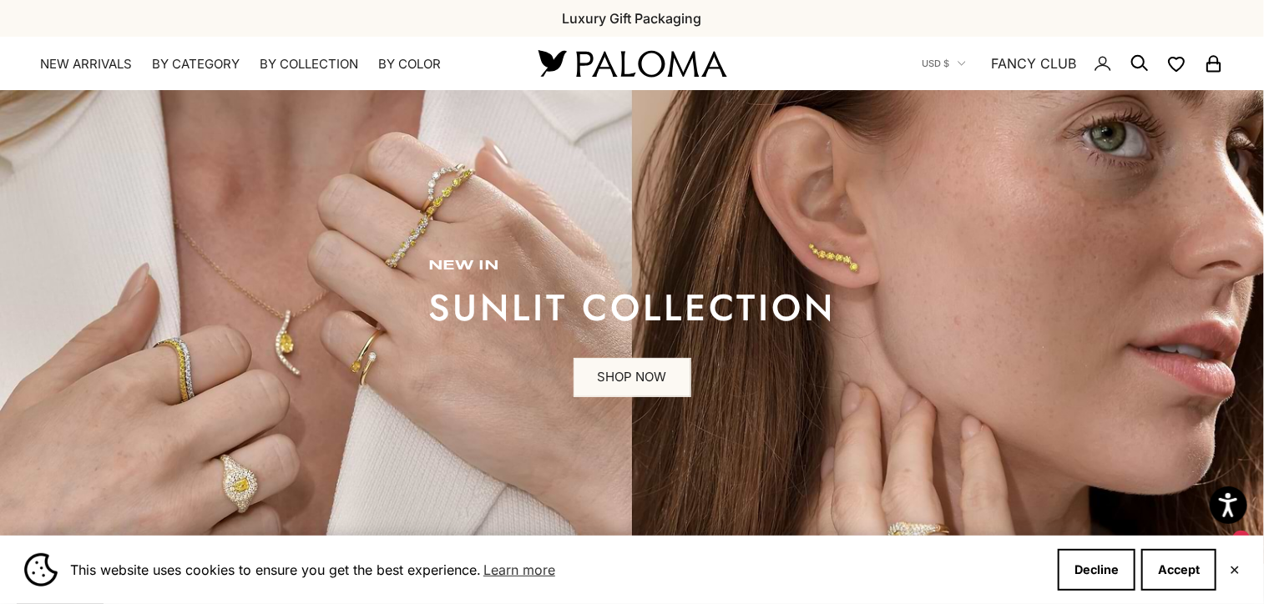
type input "*"
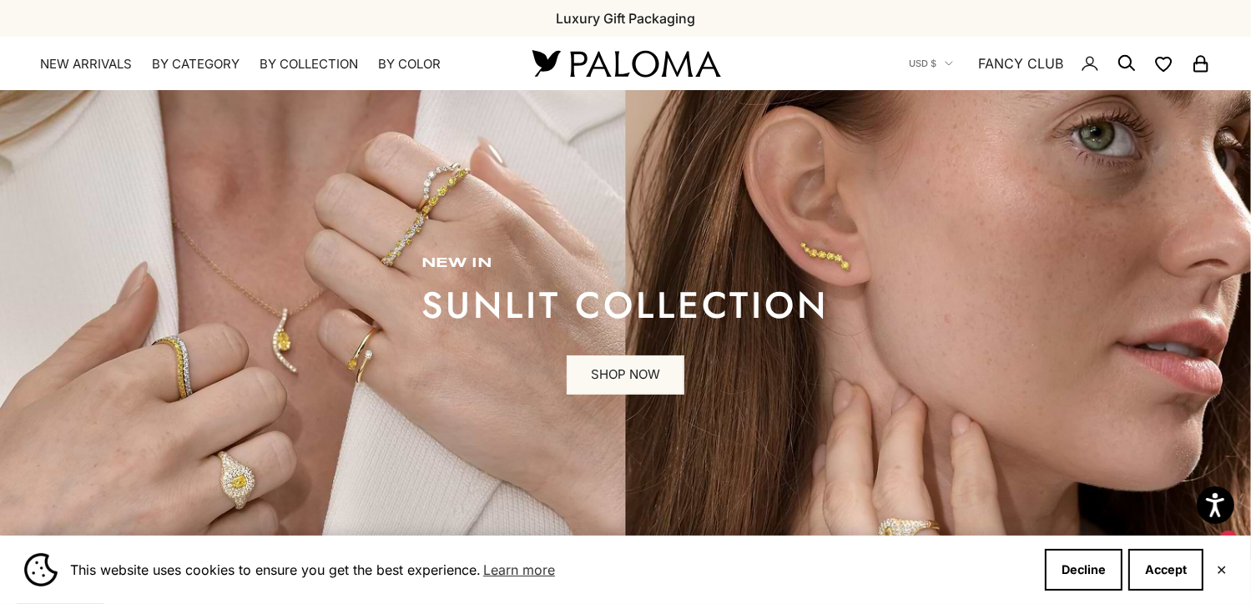
click at [1122, 59] on icon "Secondary navigation" at bounding box center [1127, 63] width 20 height 20
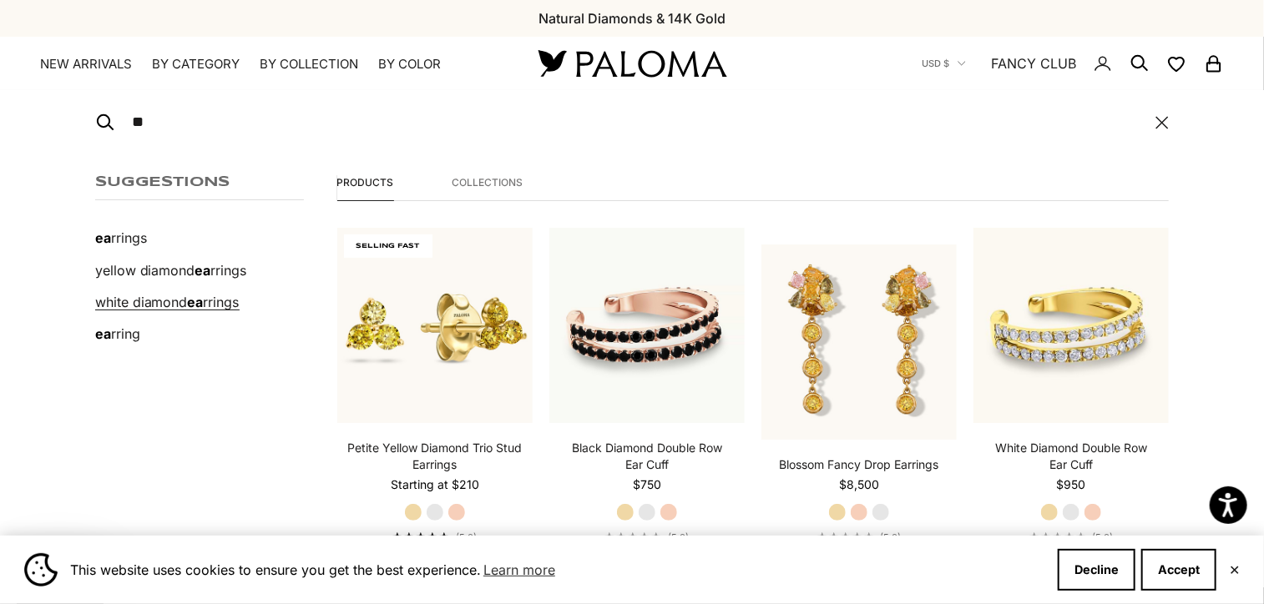
click at [186, 299] on span "white diamond" at bounding box center [141, 302] width 93 height 17
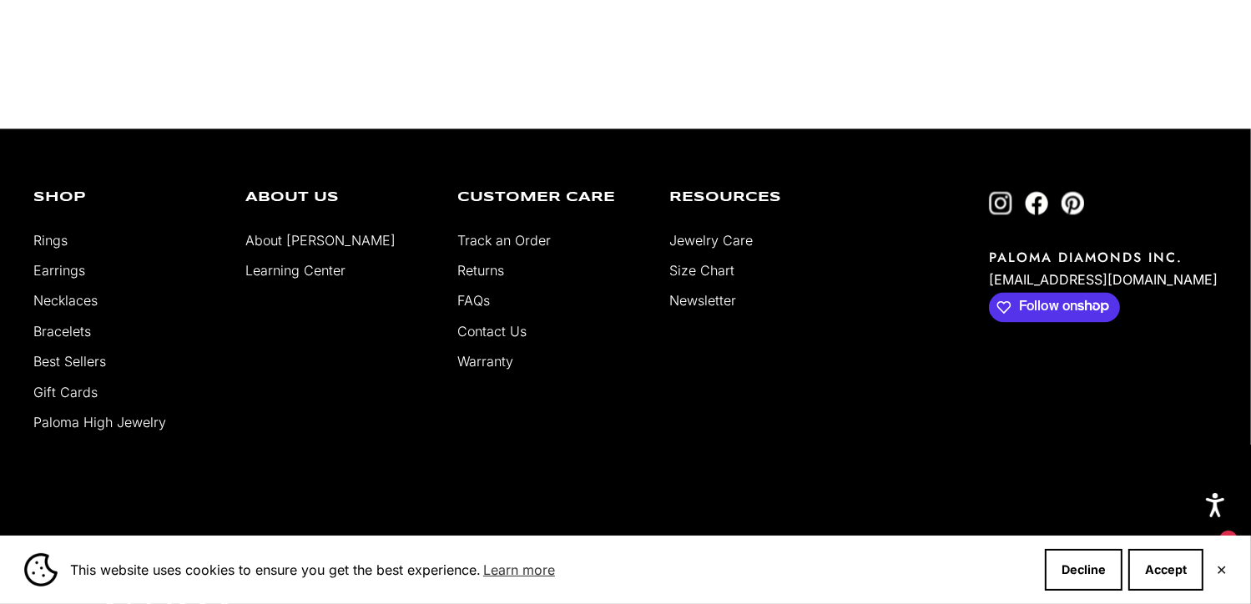
scroll to position [3630, 0]
